Goal: Information Seeking & Learning: Learn about a topic

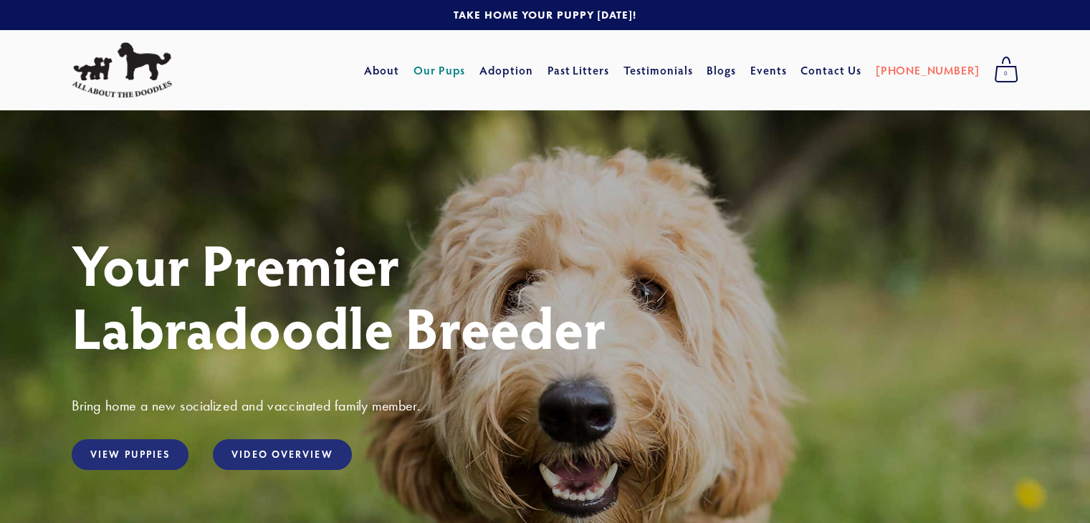
click at [466, 72] on link "Our Pups" at bounding box center [439, 70] width 52 height 26
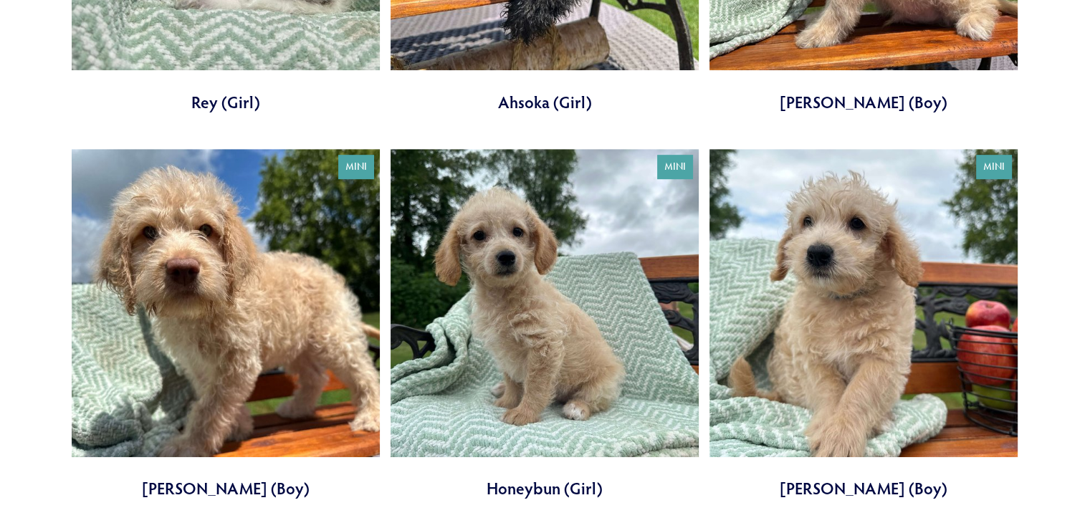
scroll to position [931, 0]
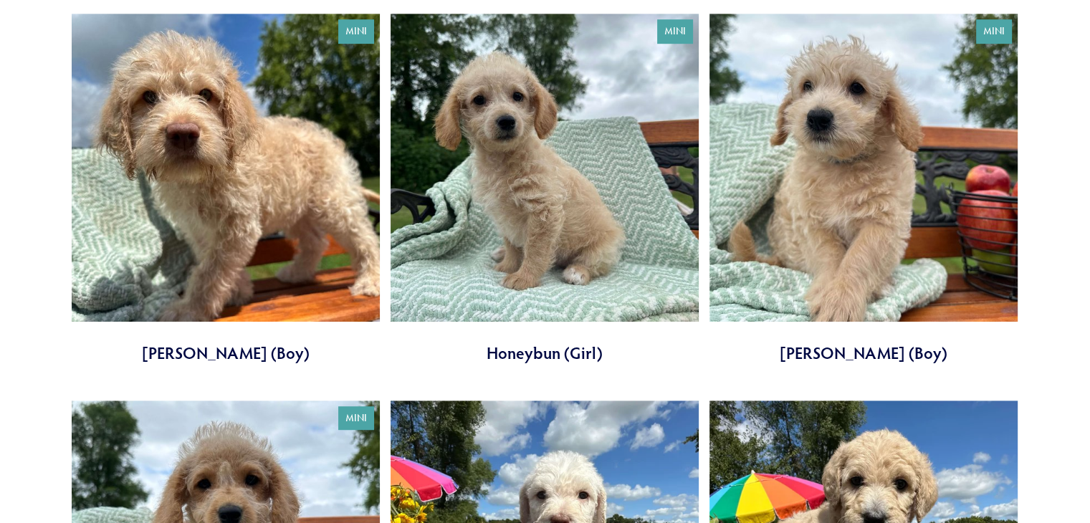
click at [808, 181] on link at bounding box center [863, 189] width 308 height 351
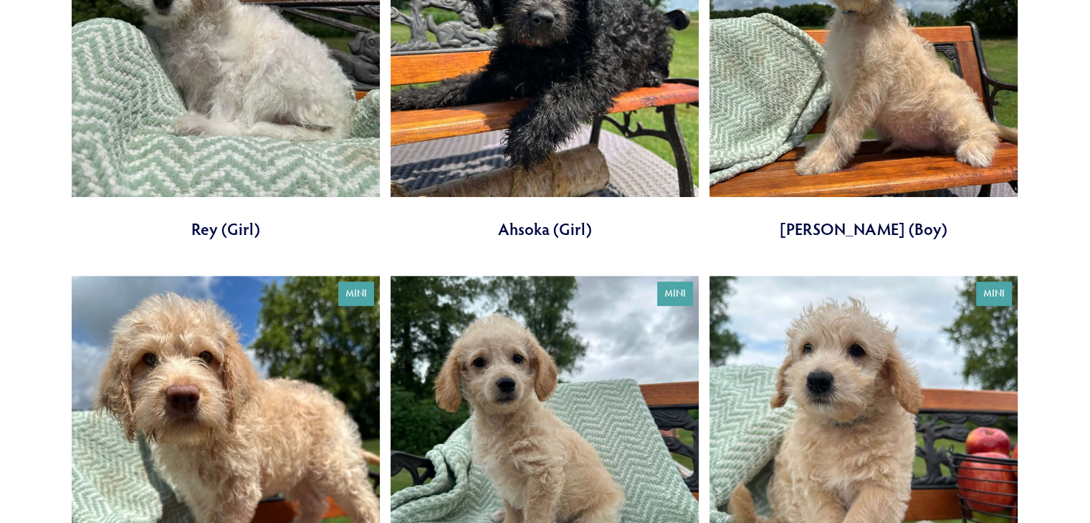
scroll to position [668, 0]
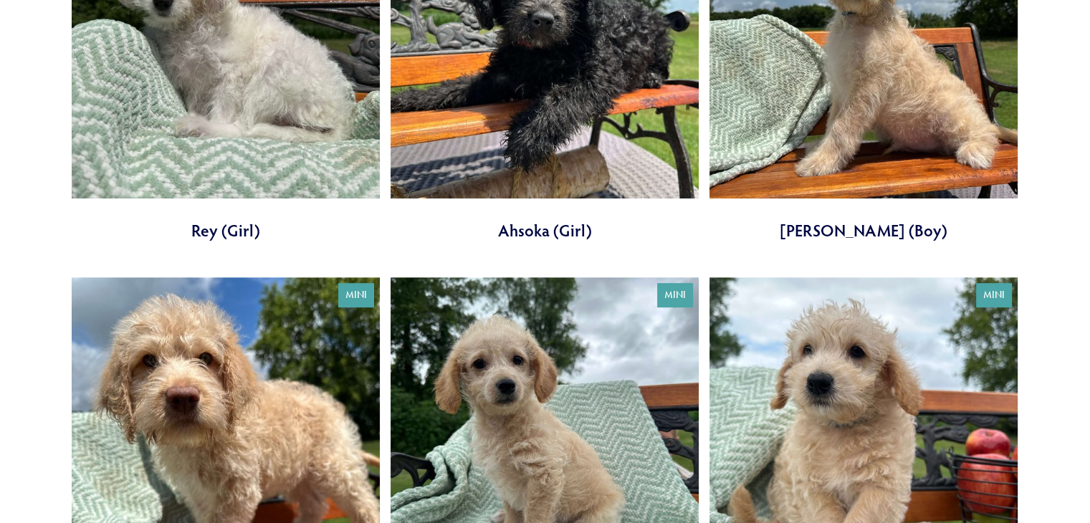
click at [901, 80] on link at bounding box center [863, 65] width 308 height 351
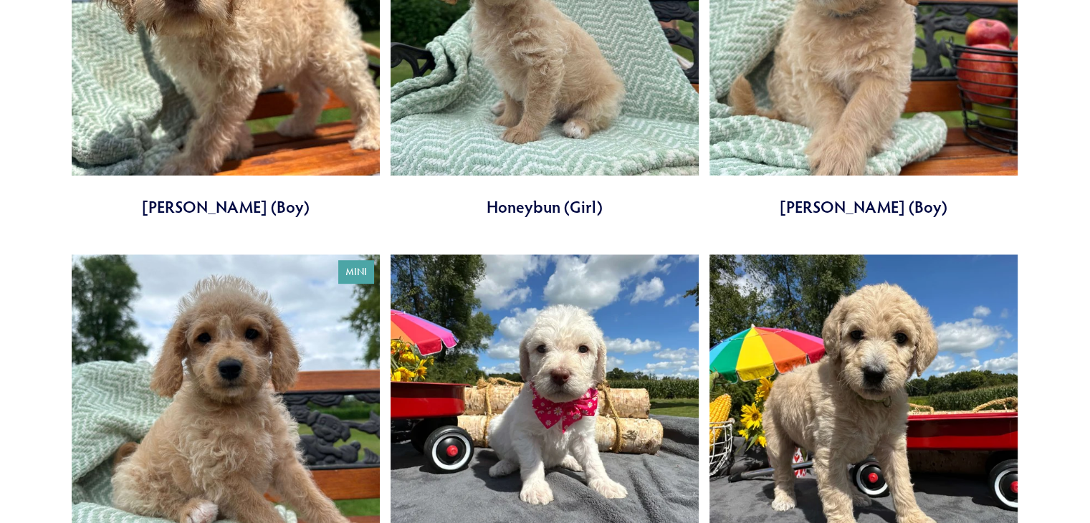
scroll to position [1244, 0]
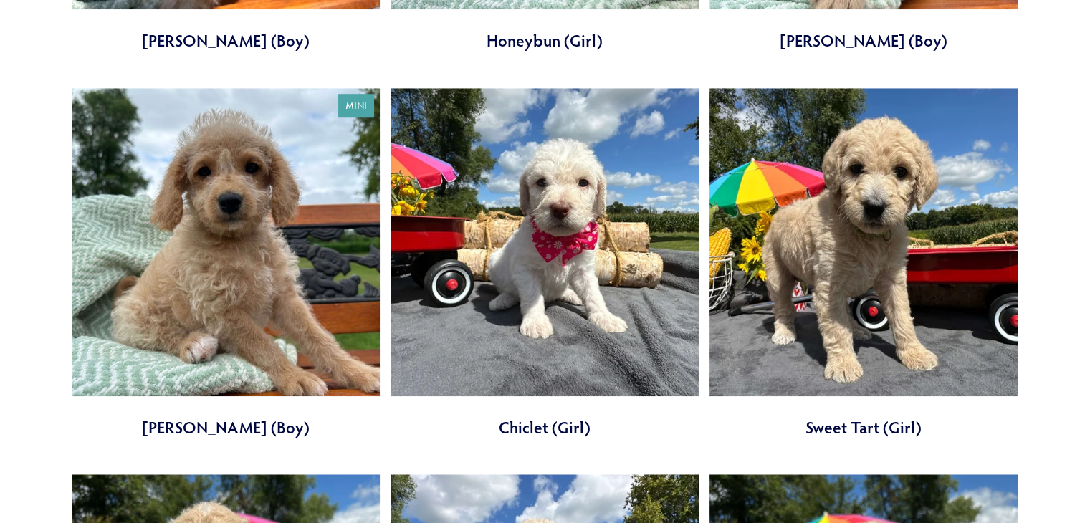
click at [837, 318] on link at bounding box center [863, 263] width 308 height 351
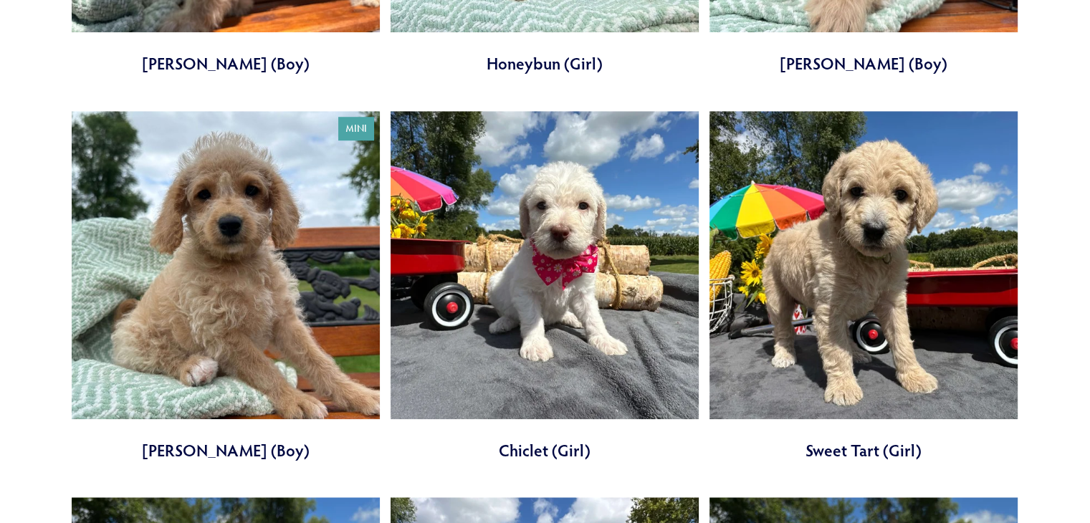
scroll to position [1217, 0]
